Goal: Information Seeking & Learning: Check status

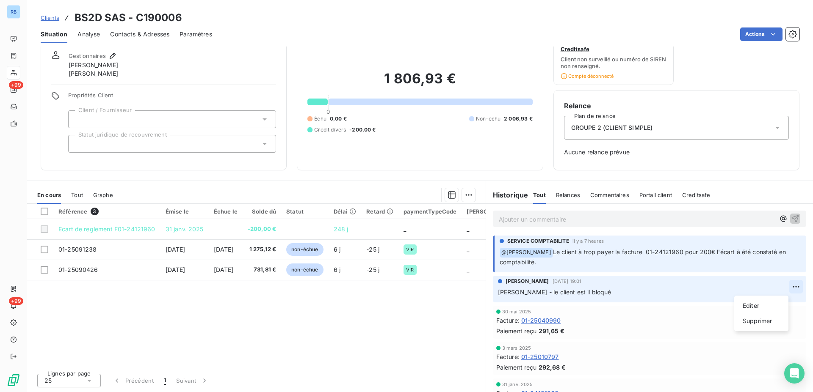
click at [782, 287] on html "RB +99 +99 Clients BS2D SAS - C190006 Situation Analyse Contacts & Adresses Par…" at bounding box center [406, 196] width 813 height 392
click at [615, 288] on html "RB +99 +99 Clients BS2D SAS - C190006 Situation Analyse Contacts & Adresses Par…" at bounding box center [406, 196] width 813 height 392
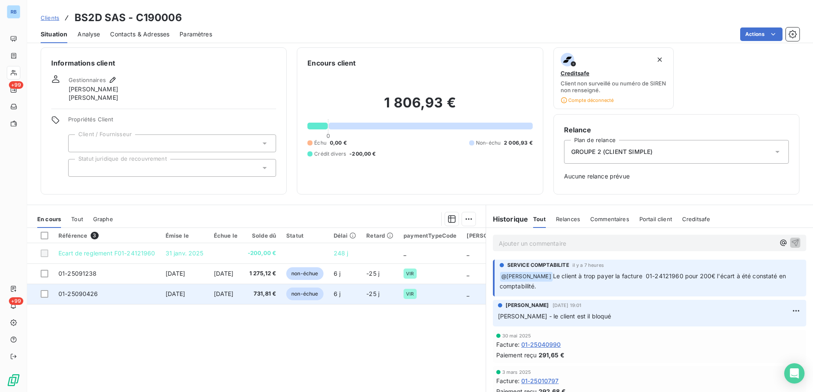
scroll to position [0, 0]
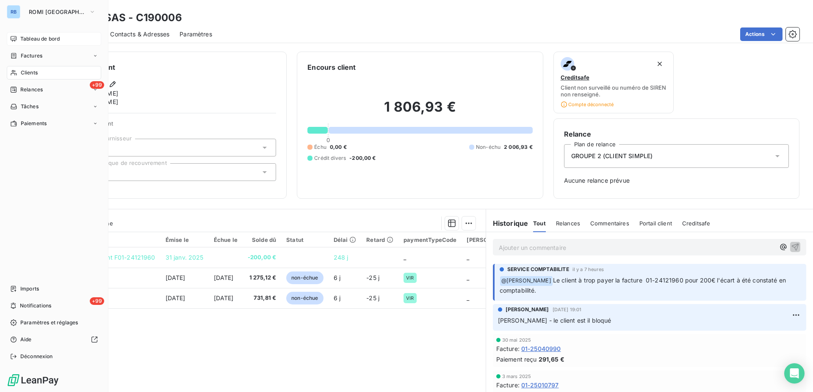
click at [37, 41] on span "Tableau de bord" at bounding box center [39, 39] width 39 height 8
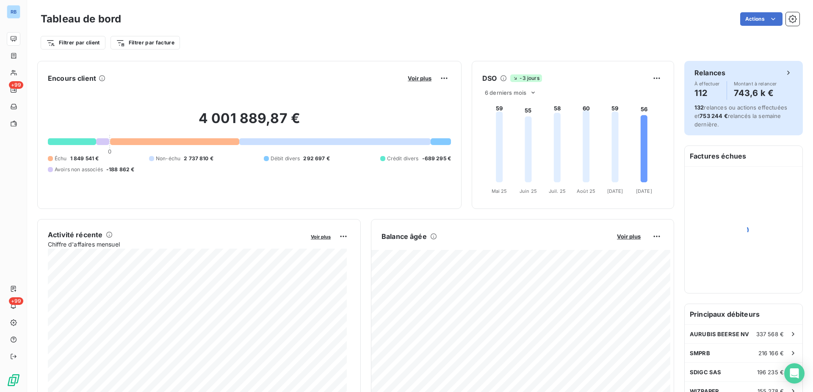
click at [698, 87] on h4 "112" at bounding box center [706, 93] width 25 height 14
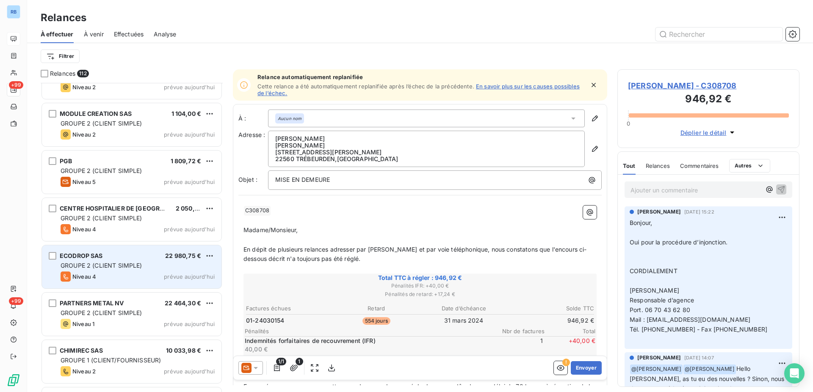
scroll to position [4957, 0]
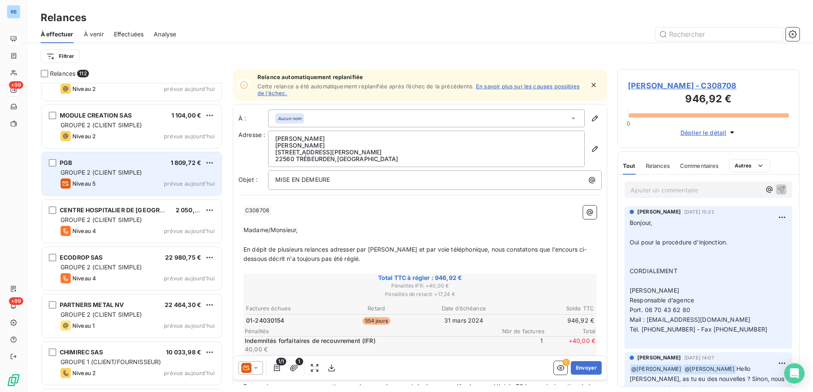
click at [143, 182] on div "Niveau 5 prévue [DATE]" at bounding box center [138, 184] width 154 height 10
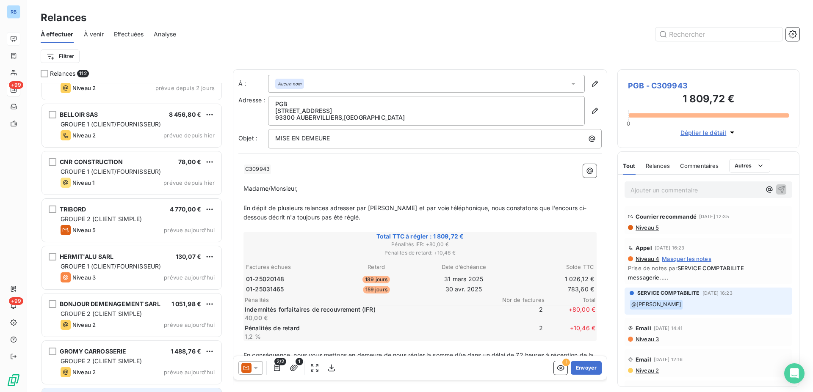
scroll to position [4654, 0]
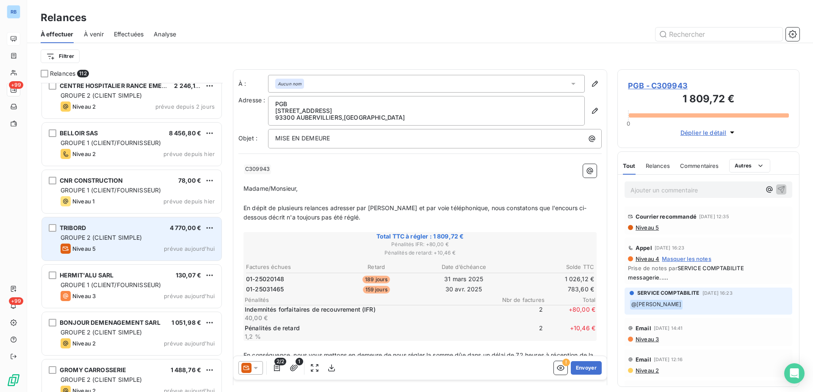
click at [106, 238] on span "GROUPE 2 (CLIENT SIMPLE)" at bounding box center [102, 237] width 82 height 7
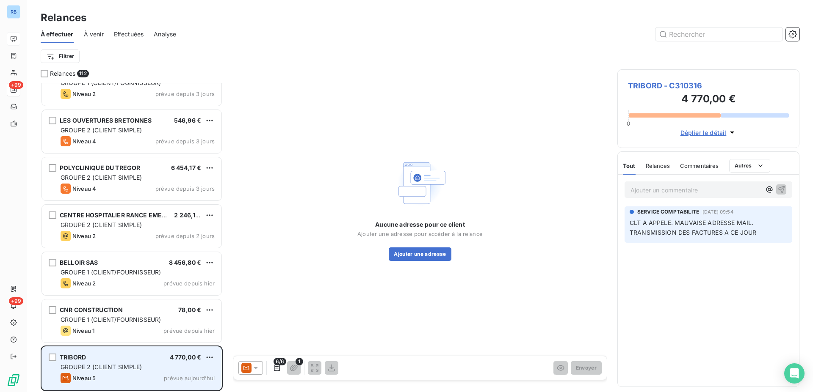
scroll to position [4482, 0]
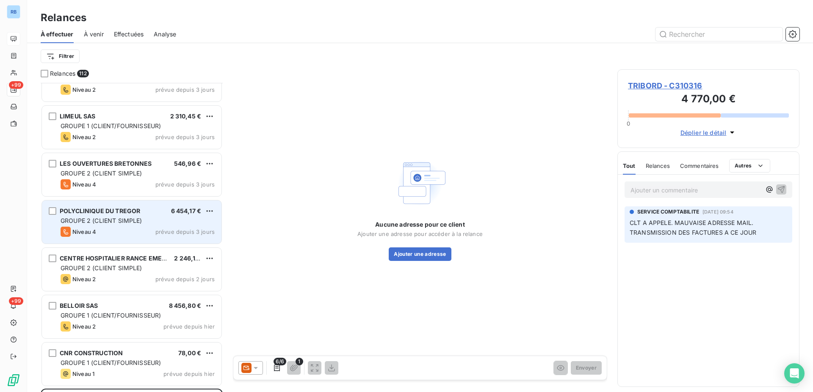
click at [106, 234] on div "Niveau 4 prévue depuis 3 jours" at bounding box center [138, 232] width 154 height 10
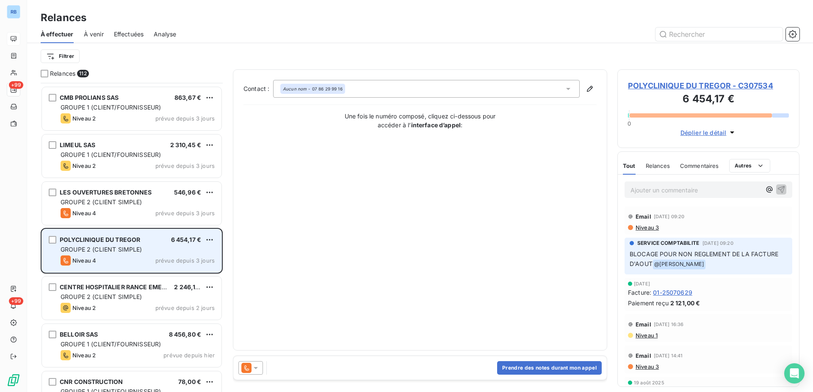
scroll to position [4439, 0]
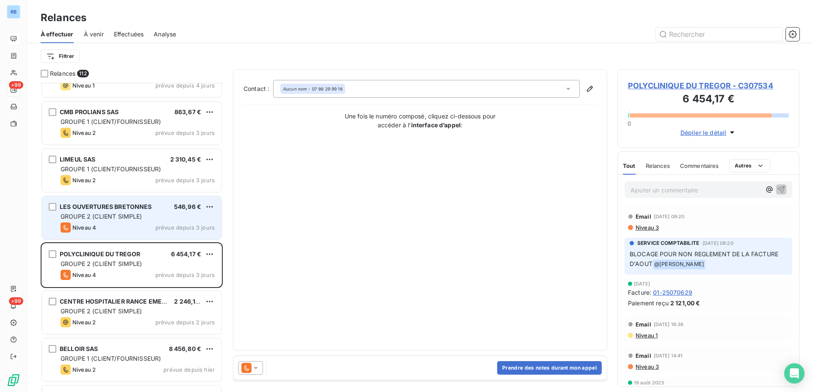
click at [107, 228] on div "Niveau 4 prévue depuis 3 jours" at bounding box center [138, 228] width 154 height 10
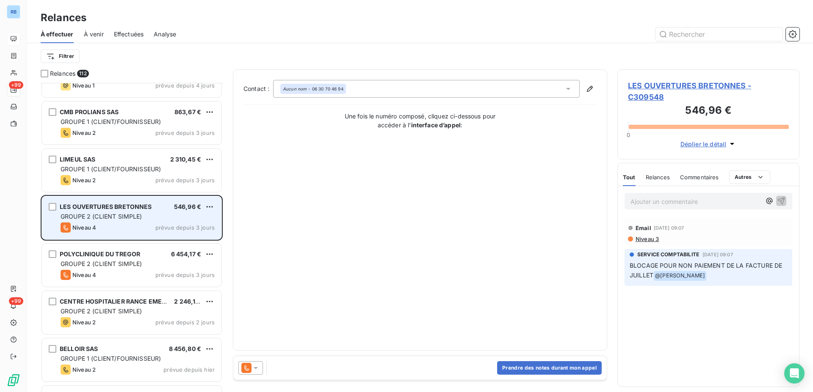
click at [110, 223] on div "Niveau 4 prévue depuis 3 jours" at bounding box center [138, 228] width 154 height 10
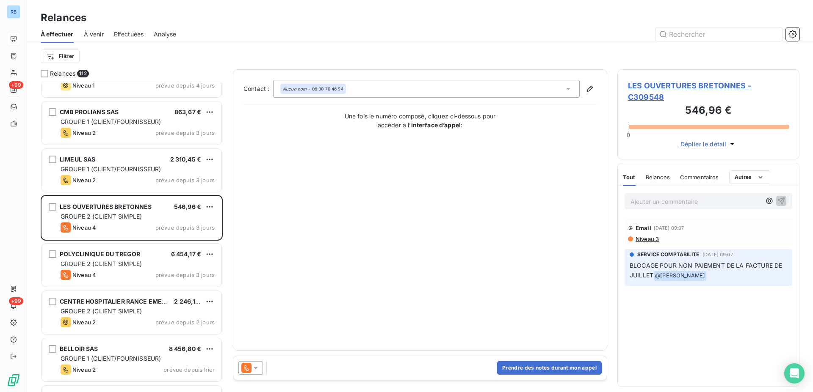
click at [665, 88] on span "LES OUVERTURES BRETONNES - C309548" at bounding box center [708, 91] width 161 height 23
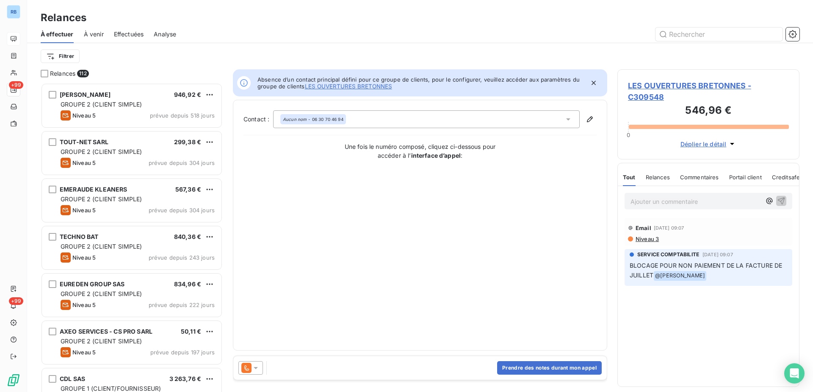
scroll to position [302, 175]
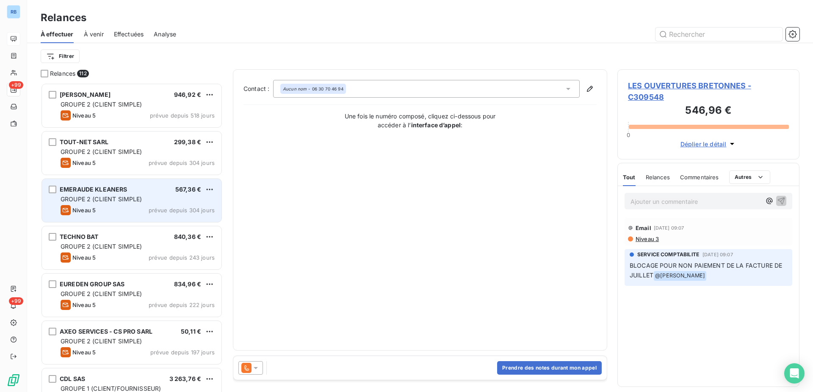
click at [130, 219] on div "EMERAUDE KLEANERS 567,36 € GROUPE 2 (CLIENT SIMPLE) Niveau 5 prévue depuis 304 …" at bounding box center [131, 200] width 179 height 43
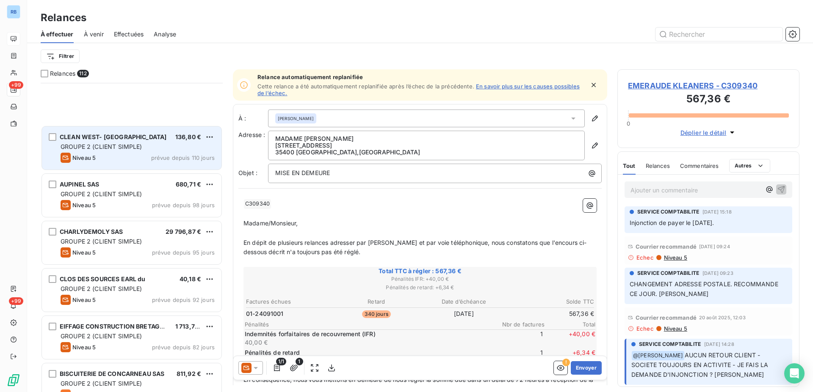
scroll to position [605, 0]
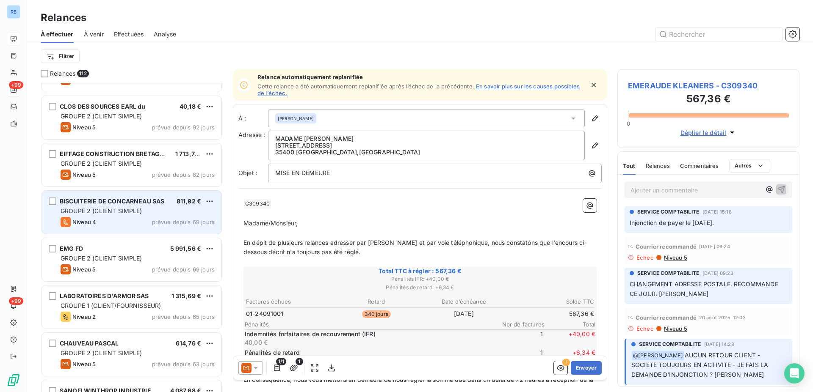
click at [128, 202] on span "BISCUITERIE DE CONCARNEAU SAS" at bounding box center [112, 201] width 105 height 7
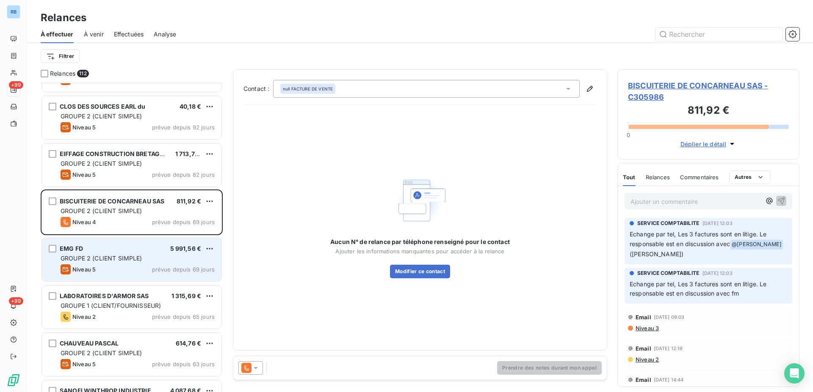
click at [119, 269] on div "Niveau 5 prévue depuis 69 jours" at bounding box center [138, 270] width 154 height 10
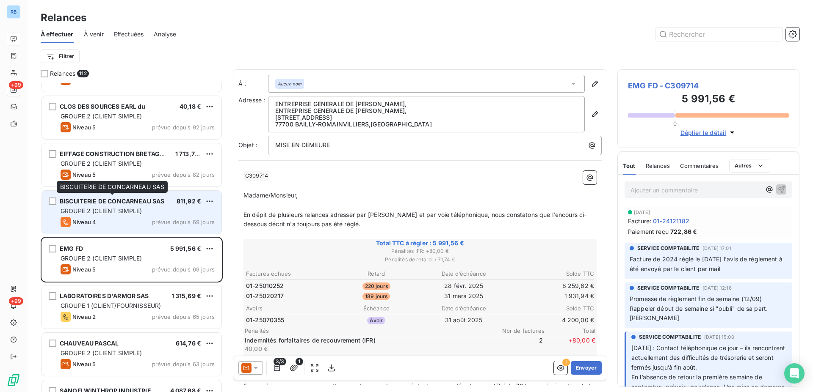
click at [92, 199] on span "BISCUITERIE DE CONCARNEAU SAS" at bounding box center [112, 201] width 105 height 7
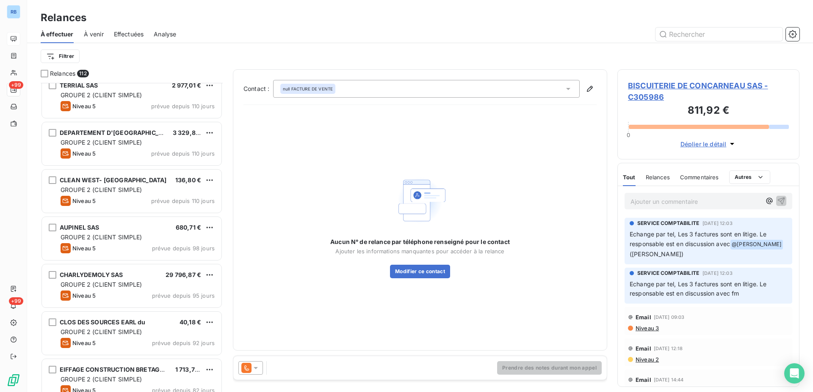
scroll to position [605, 0]
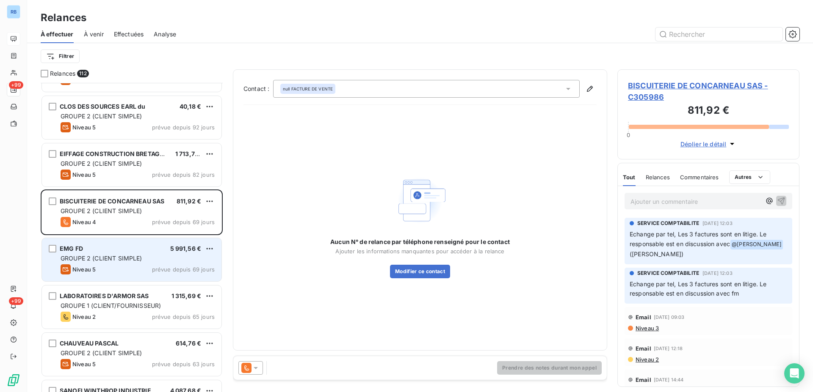
click at [103, 256] on span "GROUPE 2 (CLIENT SIMPLE)" at bounding box center [102, 258] width 82 height 7
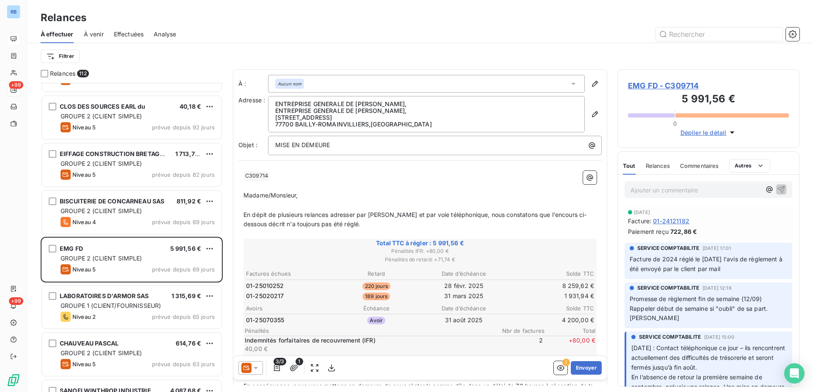
click at [729, 133] on icon "button" at bounding box center [731, 132] width 8 height 8
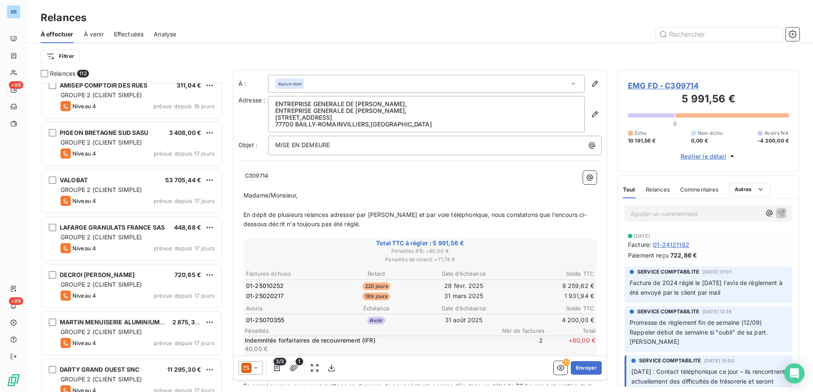
scroll to position [2936, 0]
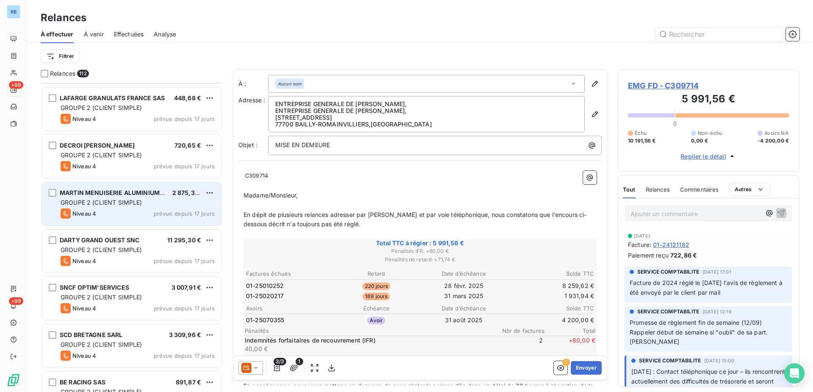
click at [124, 212] on div "Niveau 4 prévue depuis 17 jours" at bounding box center [138, 214] width 154 height 10
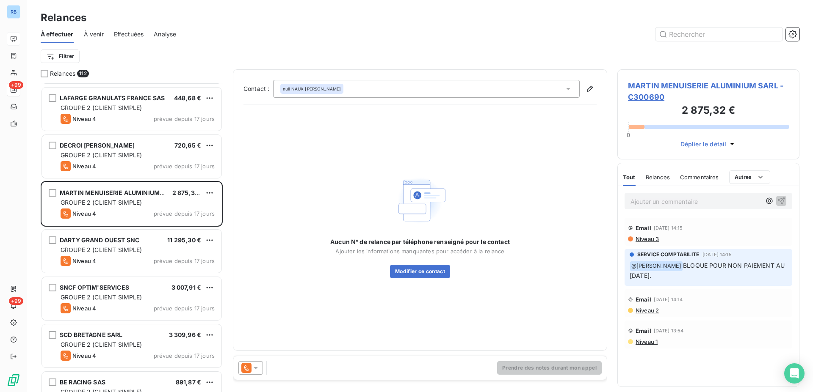
click at [686, 89] on span "MARTIN MENUISERIE ALUMINIUM SARL - C300690" at bounding box center [708, 91] width 161 height 23
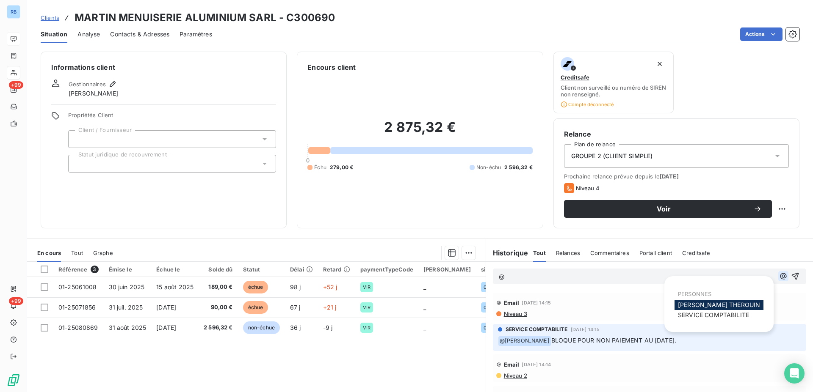
click at [779, 279] on icon "button" at bounding box center [783, 276] width 8 height 8
click at [698, 316] on span "SERVICE COMPTABILITE" at bounding box center [713, 314] width 71 height 7
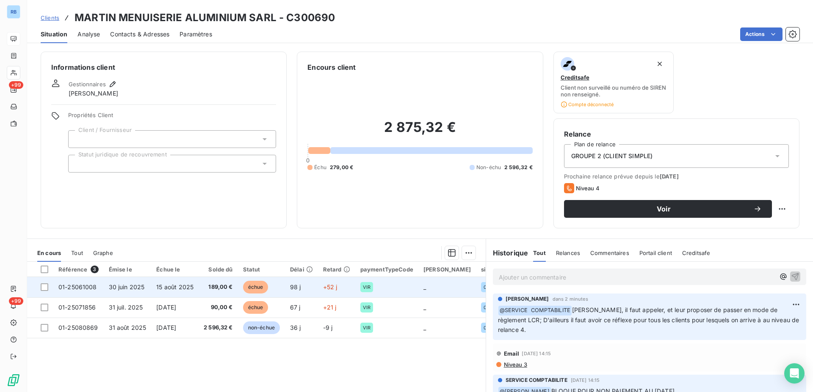
click at [180, 290] on span "15 août 2025" at bounding box center [174, 287] width 37 height 7
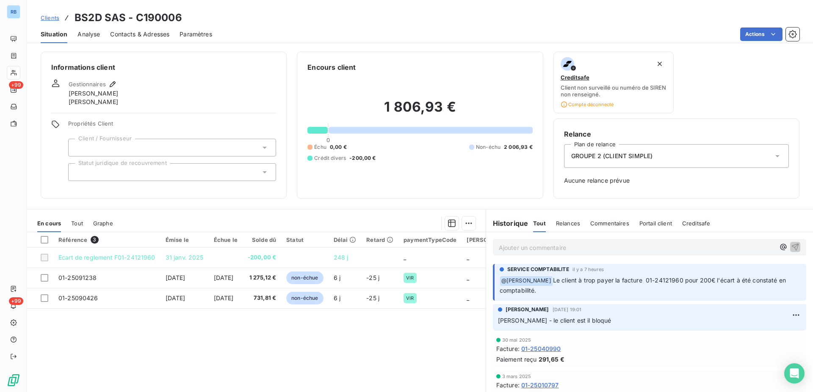
click at [596, 327] on div "LUCIE TRIPOTIN 1 oct. 2025, 19:01 Jérémy - le client est il bloqué" at bounding box center [649, 317] width 313 height 27
drag, startPoint x: 638, startPoint y: 286, endPoint x: 780, endPoint y: 287, distance: 142.6
click at [780, 287] on p "﻿ @ LUCIE TRIPOTIN Le client à trop payer la facture 01-24121960 pour 200€ l'éc…" at bounding box center [649, 286] width 301 height 20
click at [561, 225] on span "Relances" at bounding box center [568, 223] width 24 height 7
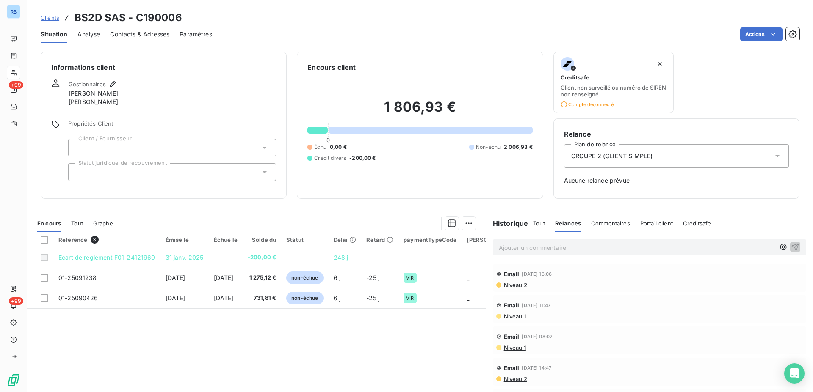
click at [597, 223] on span "Commentaires" at bounding box center [610, 223] width 39 height 7
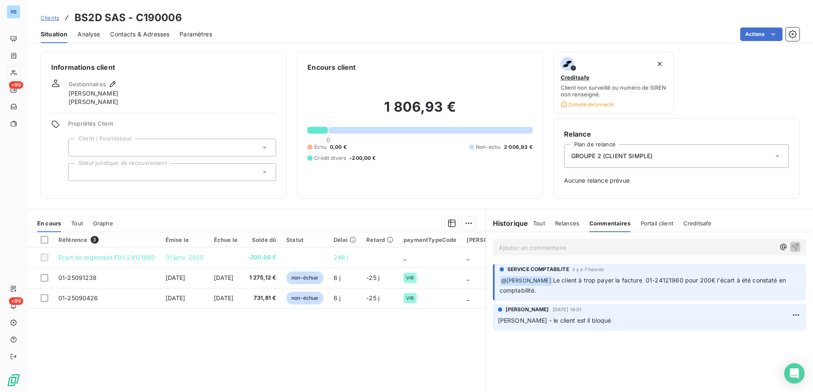
click at [573, 225] on span "Relances" at bounding box center [567, 223] width 24 height 7
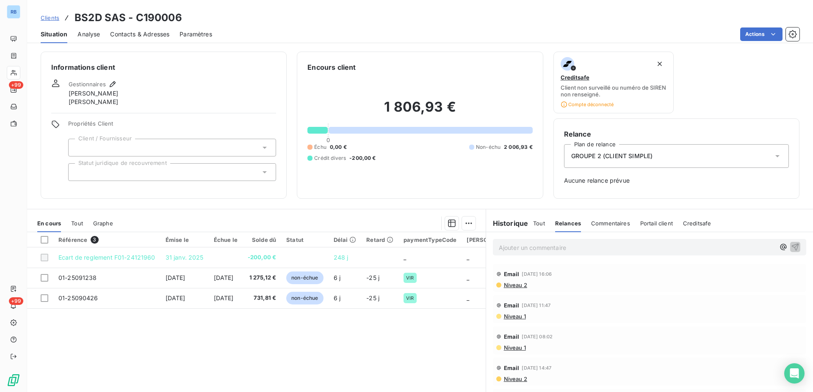
click at [510, 287] on span "Niveau 2" at bounding box center [515, 285] width 24 height 7
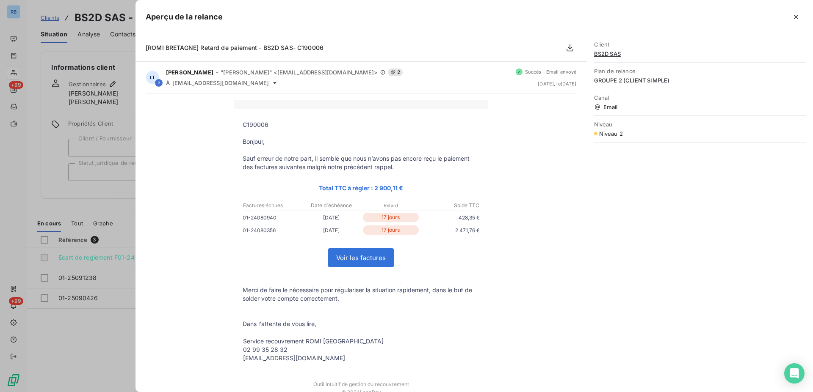
click at [117, 63] on div at bounding box center [406, 196] width 813 height 392
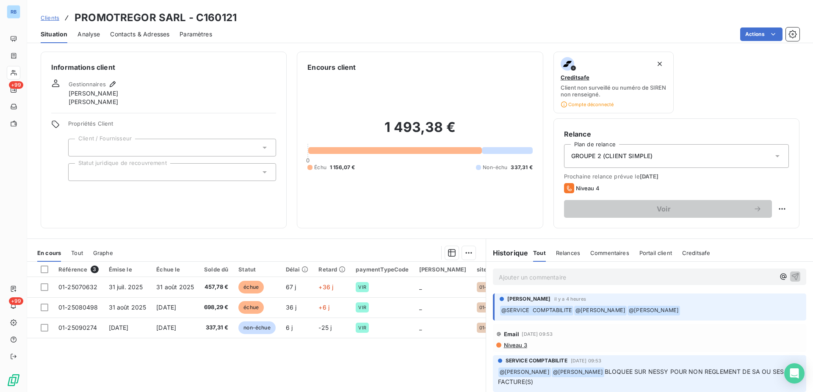
click at [140, 34] on span "Contacts & Adresses" at bounding box center [139, 34] width 59 height 8
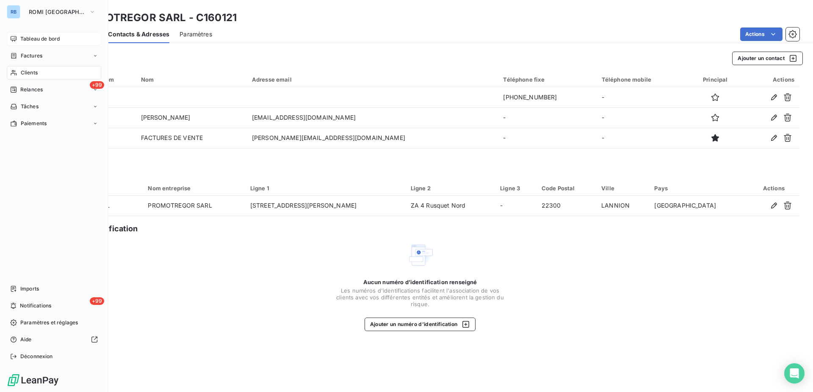
click at [42, 40] on span "Tableau de bord" at bounding box center [39, 39] width 39 height 8
